Goal: Find specific page/section: Find specific page/section

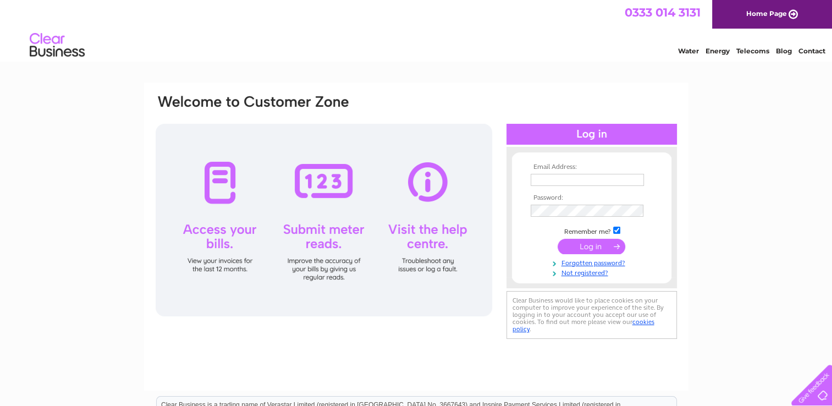
type input "info@geminiblindsnewport.co.uk"
click at [590, 248] on input "submit" at bounding box center [592, 246] width 68 height 15
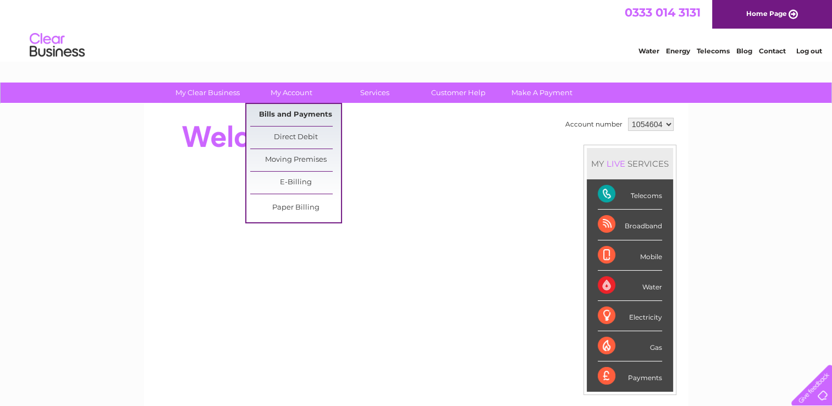
click at [299, 111] on link "Bills and Payments" at bounding box center [295, 115] width 91 height 22
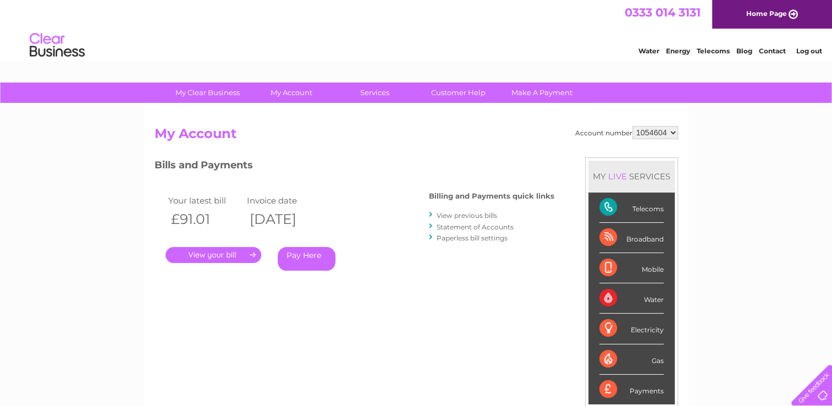
click at [246, 254] on link "." at bounding box center [214, 255] width 96 height 16
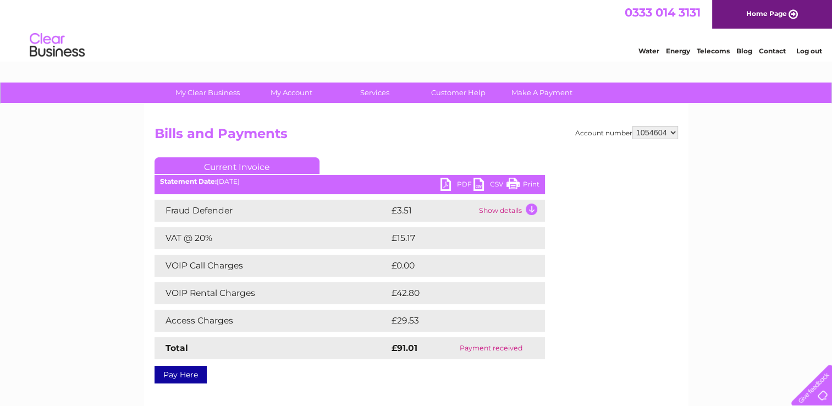
click at [519, 183] on link "Print" at bounding box center [523, 186] width 33 height 16
